Goal: Task Accomplishment & Management: Use online tool/utility

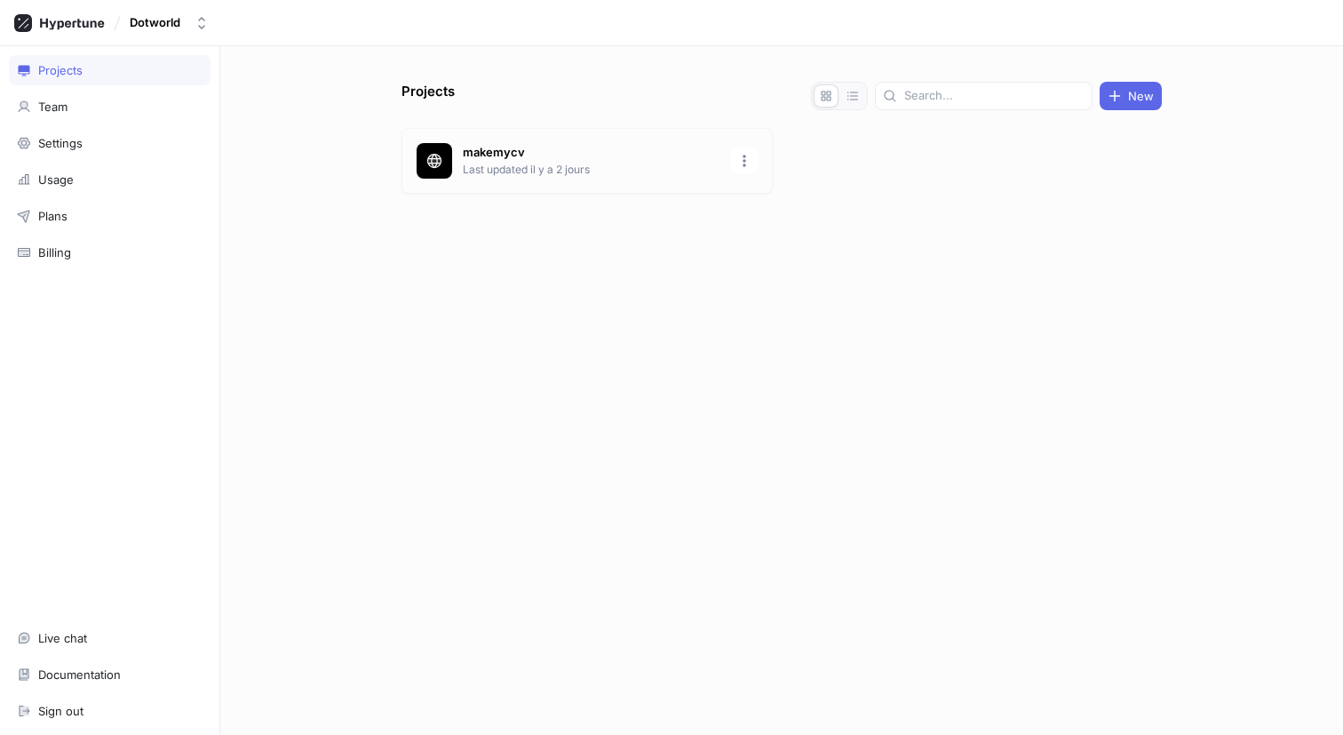
click at [497, 155] on p "makemycv" at bounding box center [592, 153] width 258 height 18
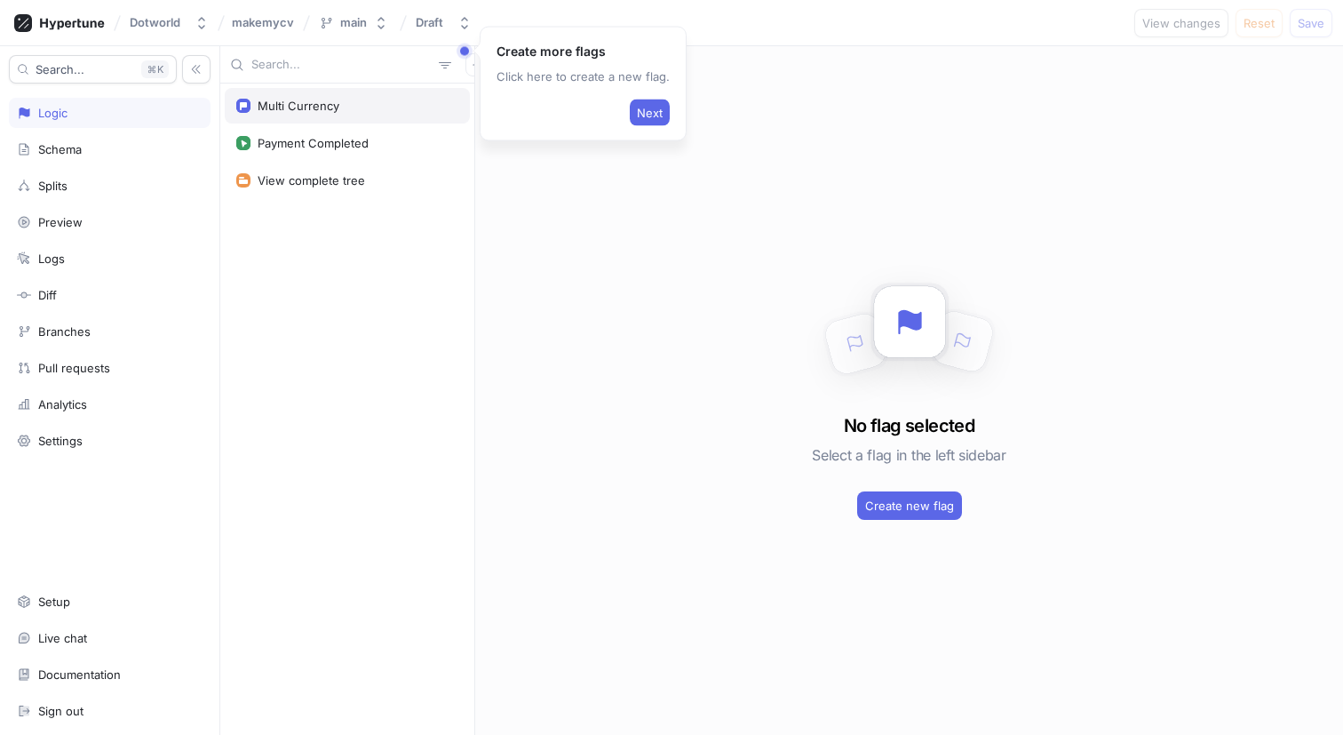
click at [355, 112] on div "Multi Currency" at bounding box center [347, 106] width 222 height 14
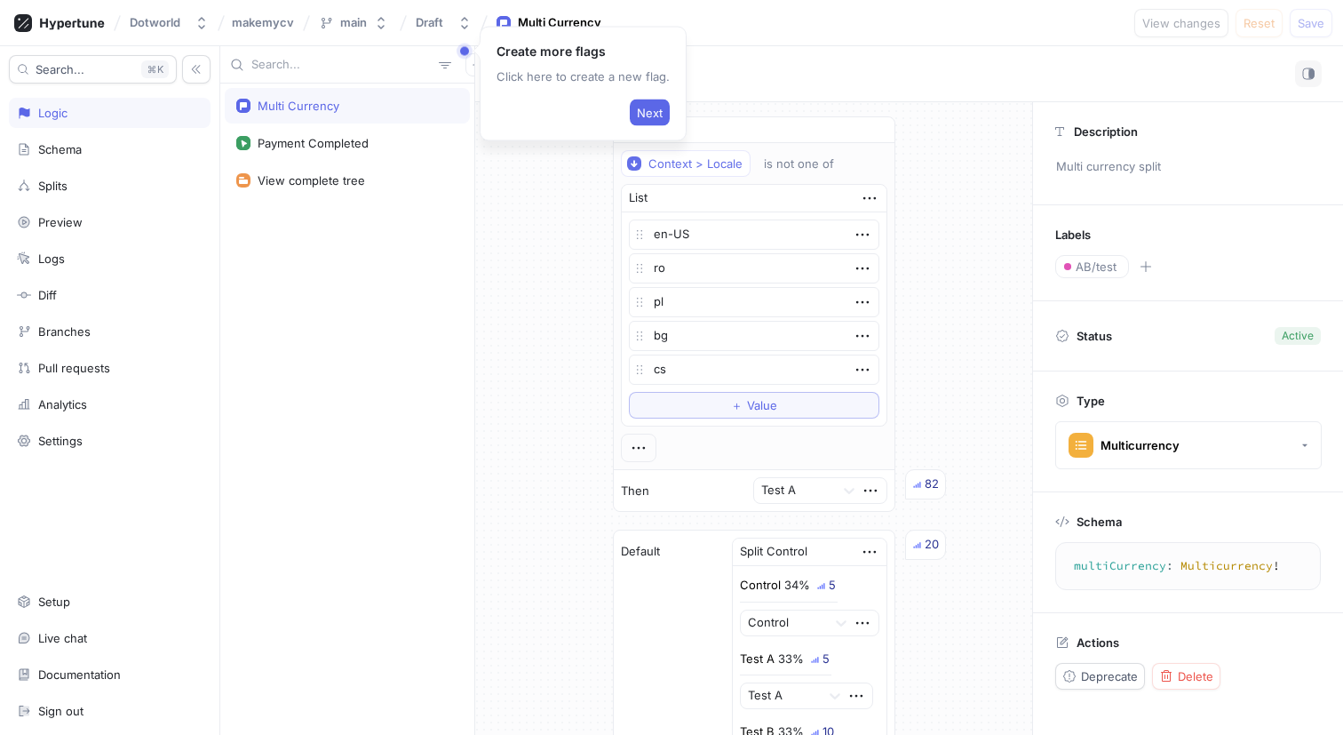
click at [534, 193] on div "If Context > Locale is not one of List en-US ro pl bg cs To pick up a draggable…" at bounding box center [753, 498] width 557 height 793
click at [922, 46] on div "Multi Currency" at bounding box center [909, 74] width 868 height 56
click at [650, 102] on button "Next" at bounding box center [650, 113] width 40 height 27
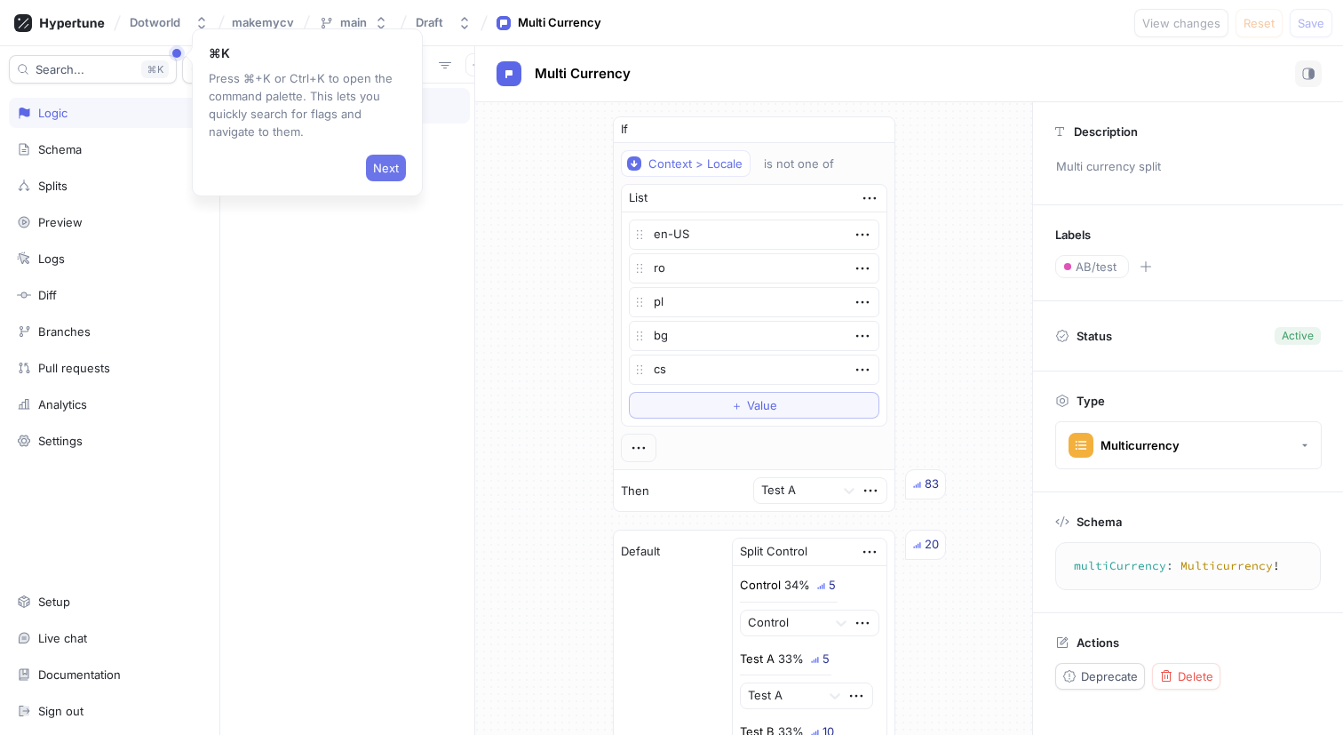
click at [393, 163] on span "Next" at bounding box center [386, 168] width 26 height 11
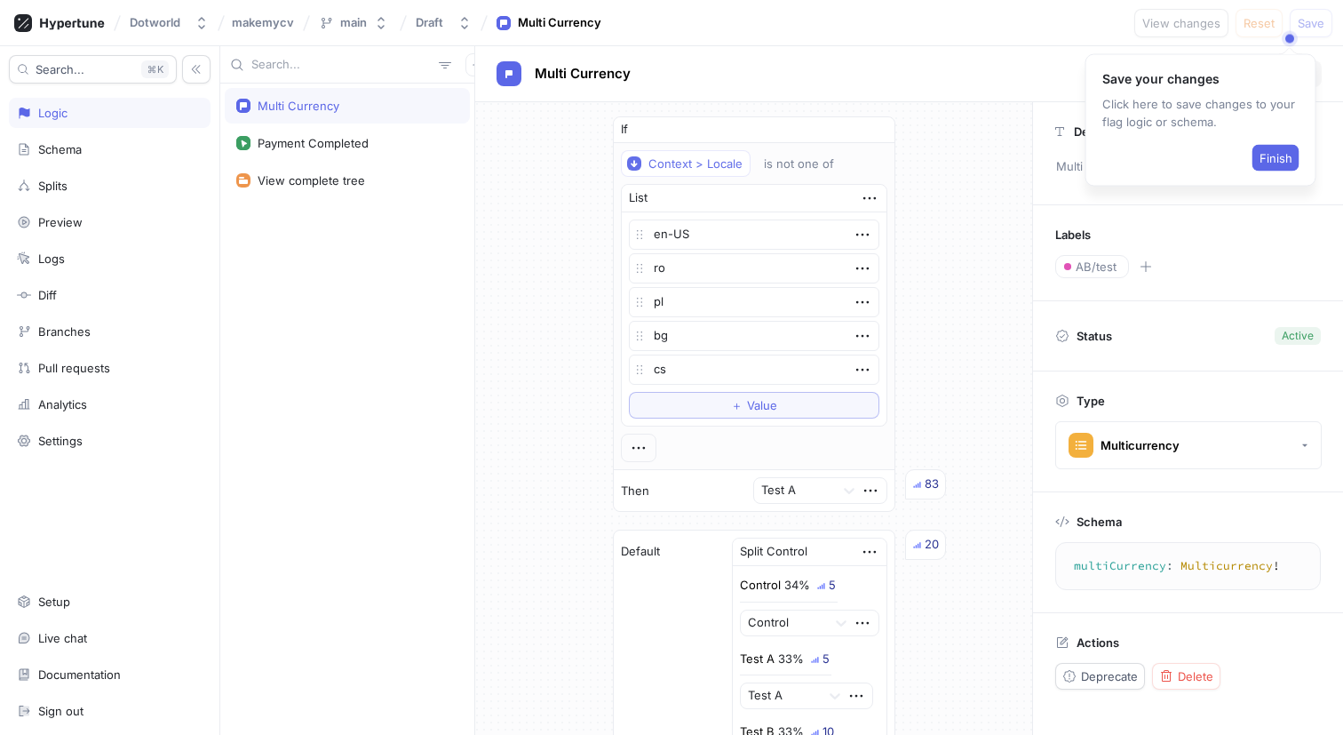
type textarea "x"
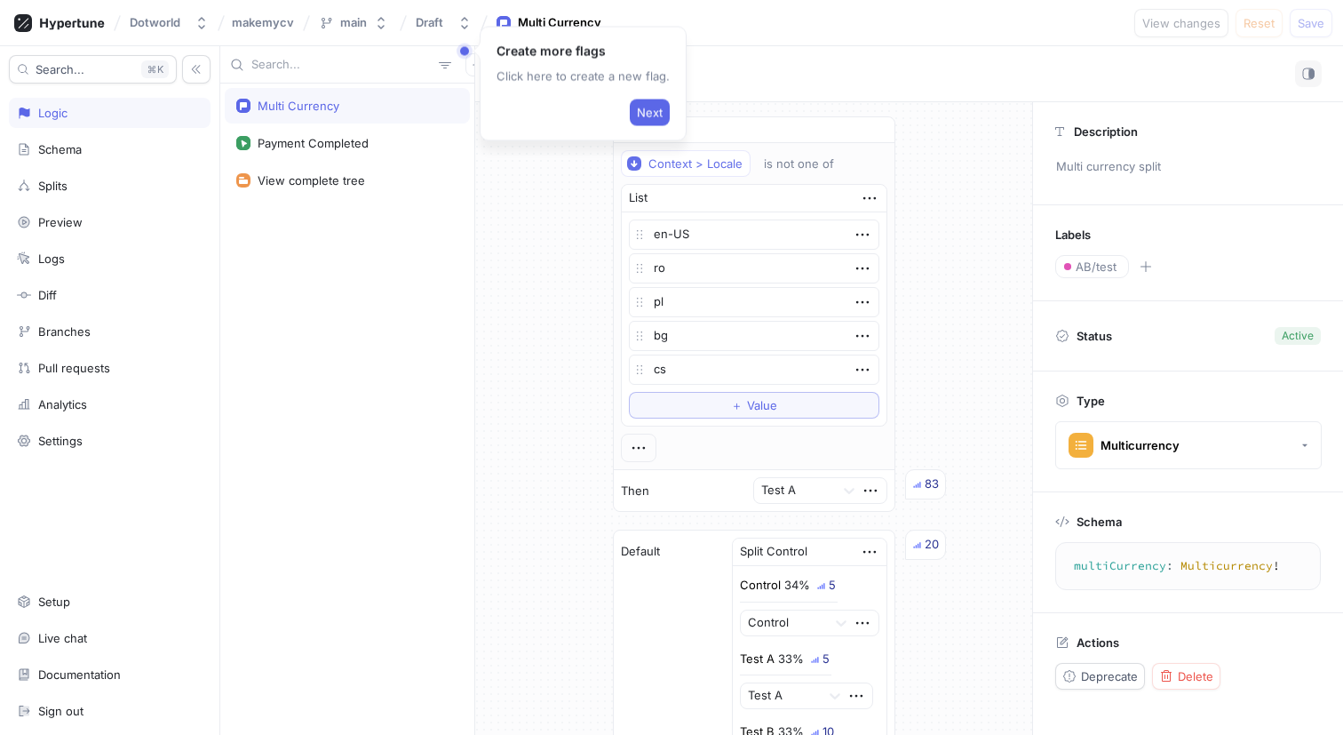
type textarea "x"
